Goal: Transaction & Acquisition: Purchase product/service

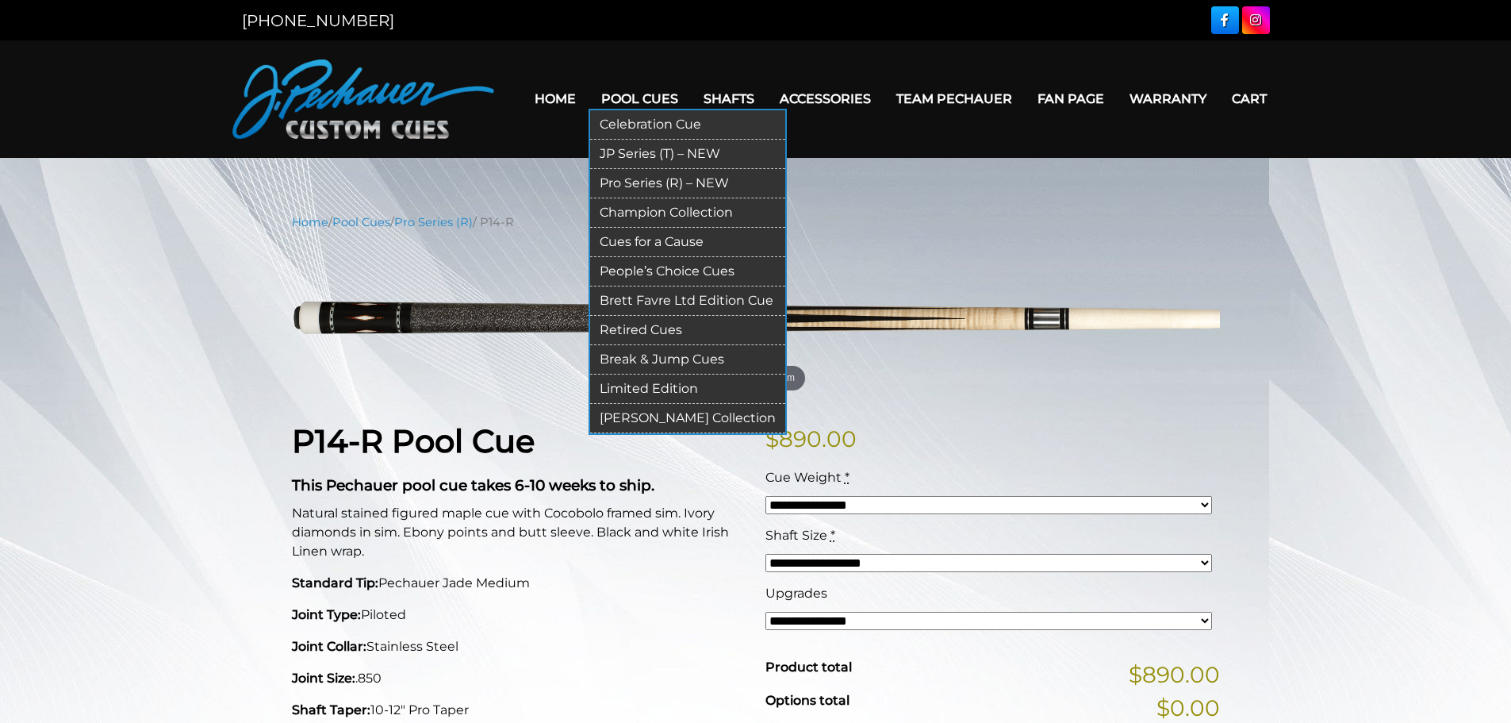
click at [650, 176] on link "Pro Series (R) – NEW" at bounding box center [687, 183] width 195 height 29
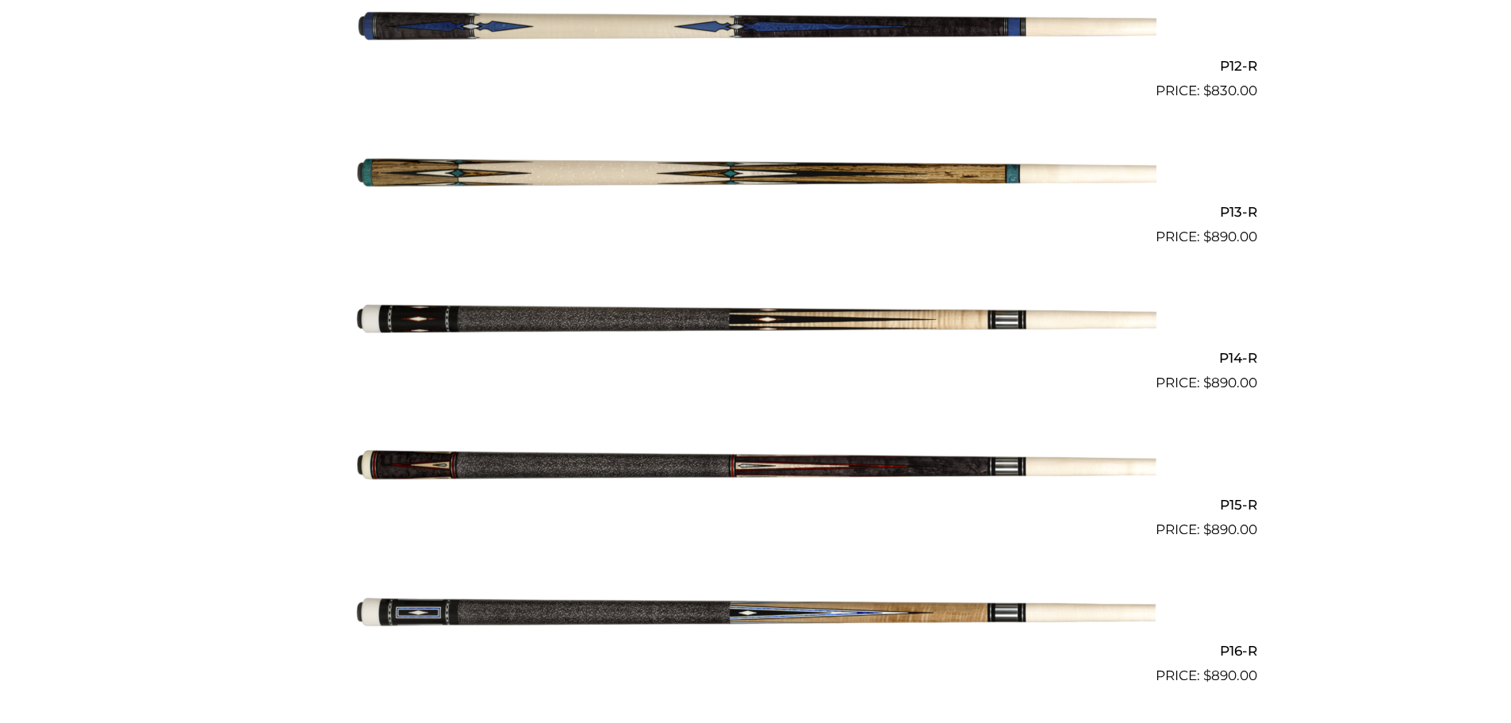
scroll to position [2165, 0]
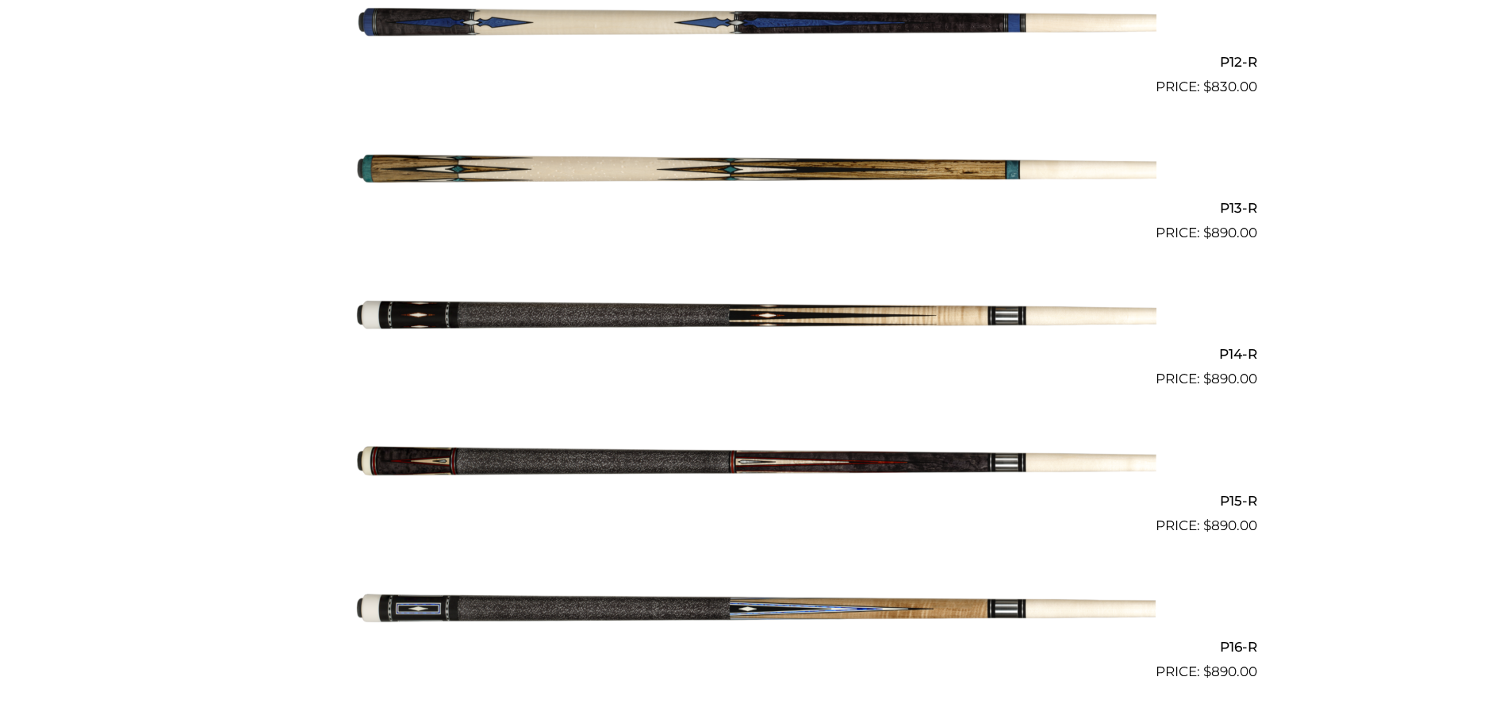
click at [577, 316] on img at bounding box center [755, 316] width 801 height 133
